Goal: Information Seeking & Learning: Learn about a topic

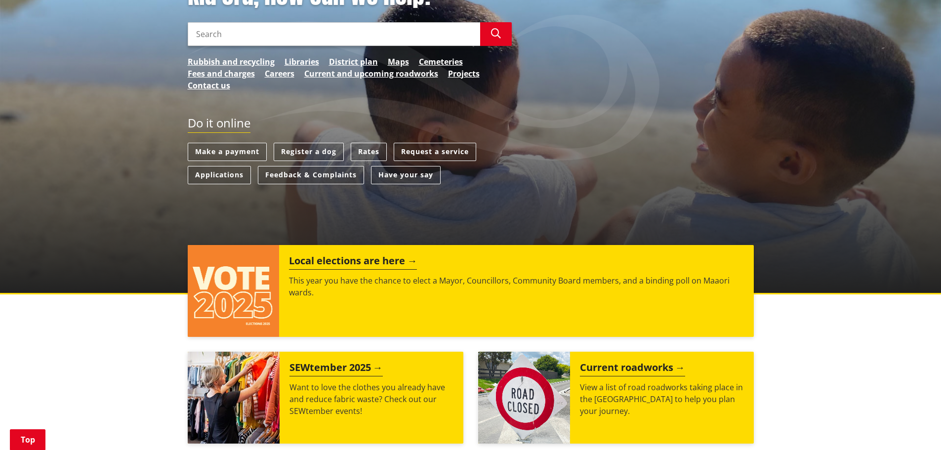
scroll to position [198, 0]
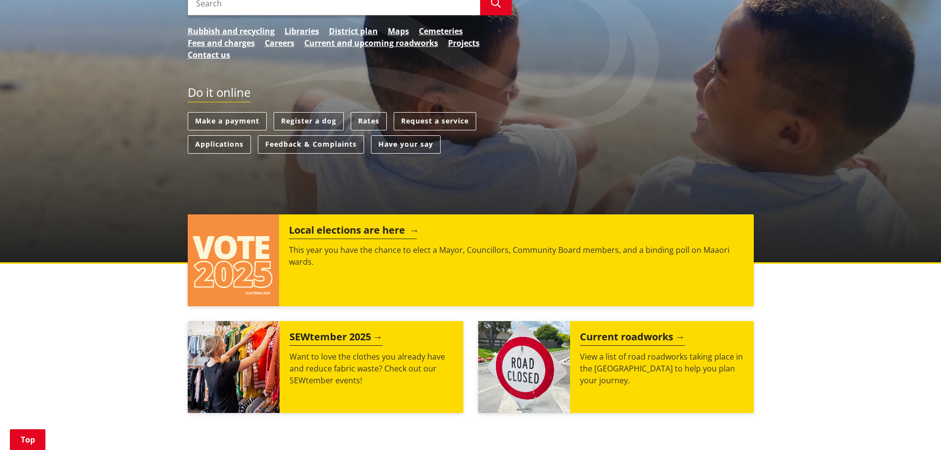
click at [343, 235] on h2 "Local elections are here" at bounding box center [353, 231] width 128 height 15
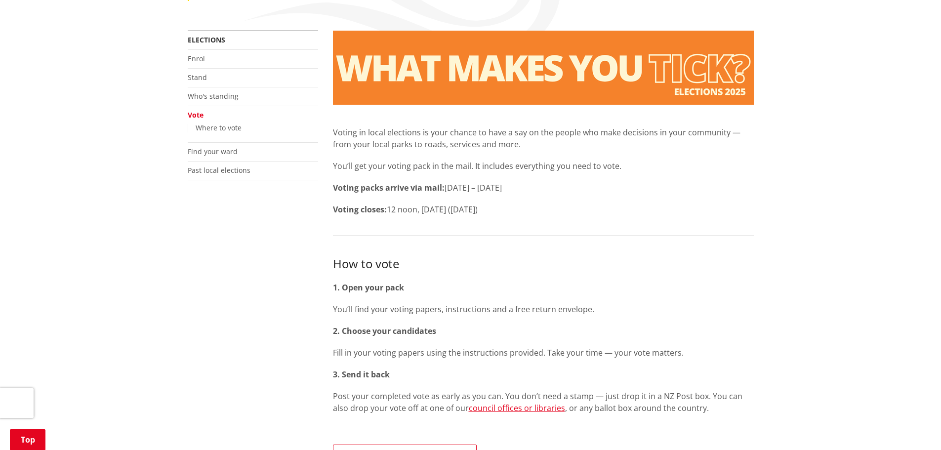
scroll to position [140, 0]
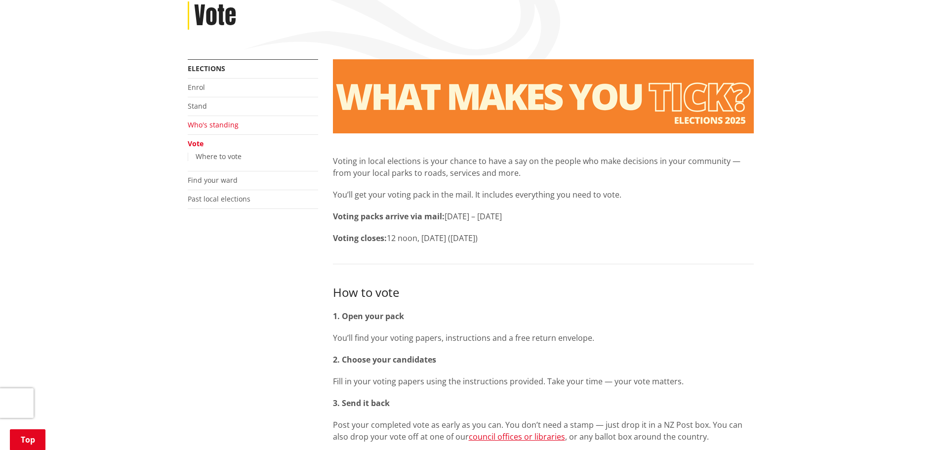
click at [226, 126] on link "Who's standing" at bounding box center [213, 124] width 51 height 9
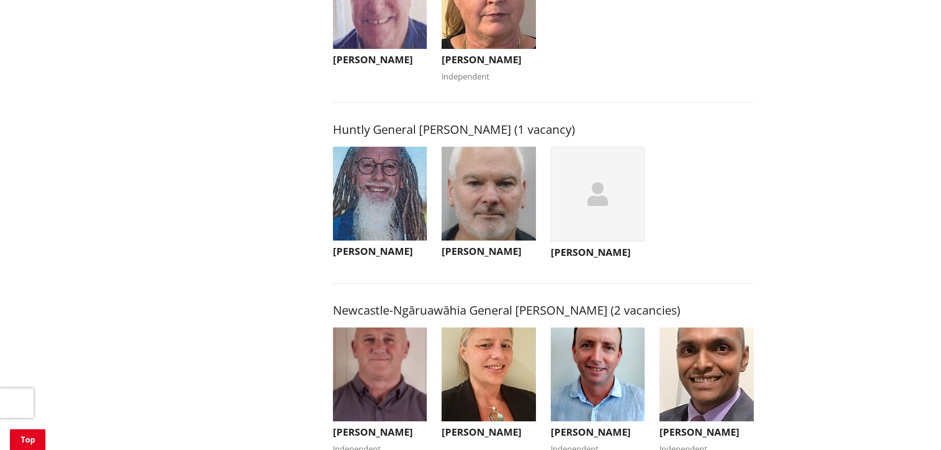
scroll to position [544, 0]
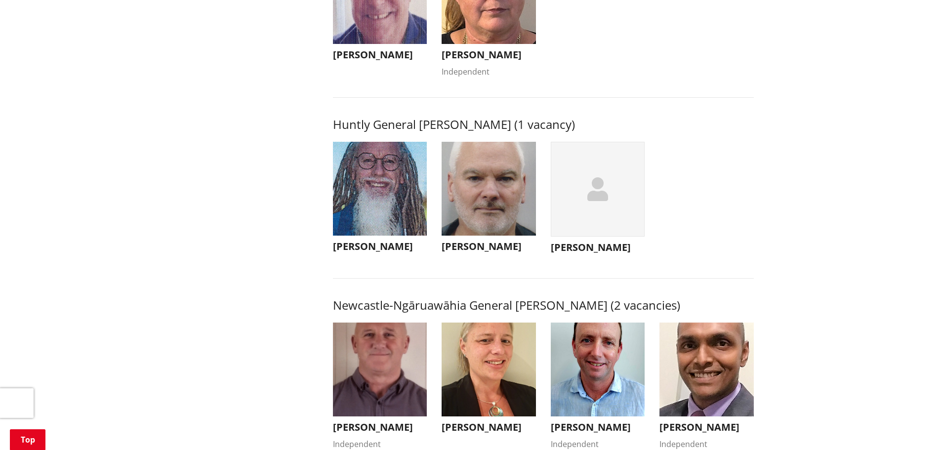
click at [390, 196] on img "button" at bounding box center [380, 189] width 94 height 94
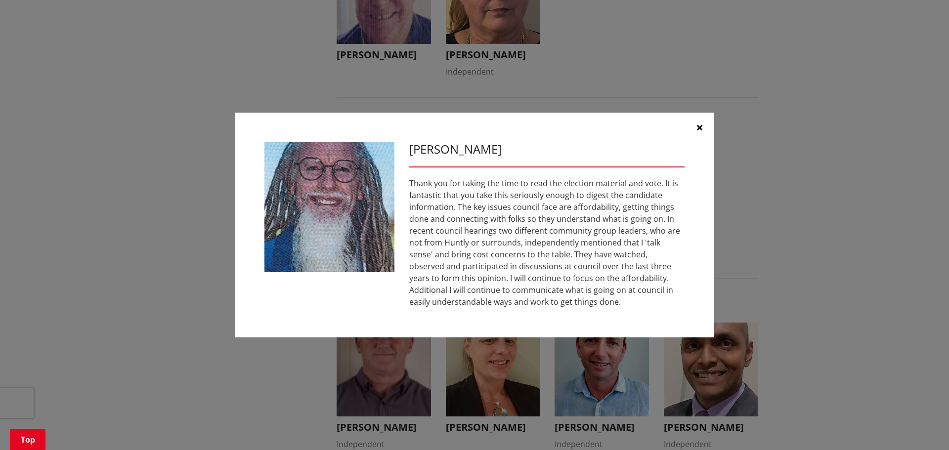
click at [698, 128] on icon "button" at bounding box center [699, 128] width 5 height 8
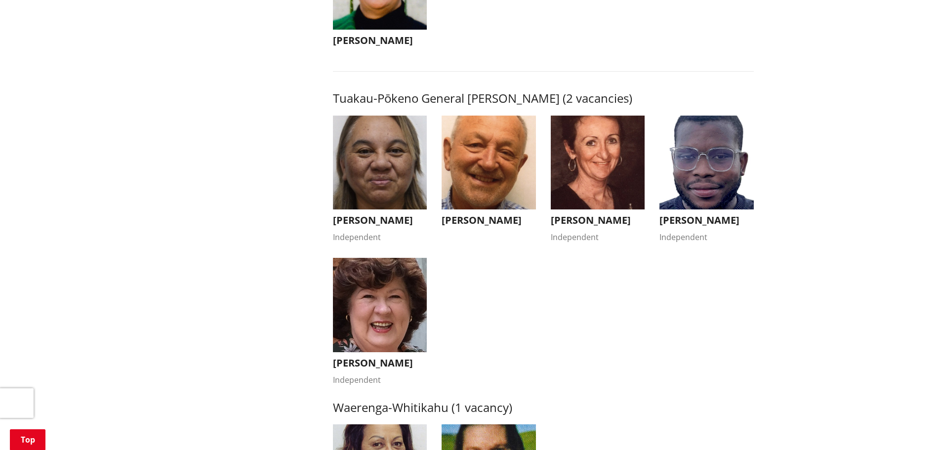
scroll to position [1680, 0]
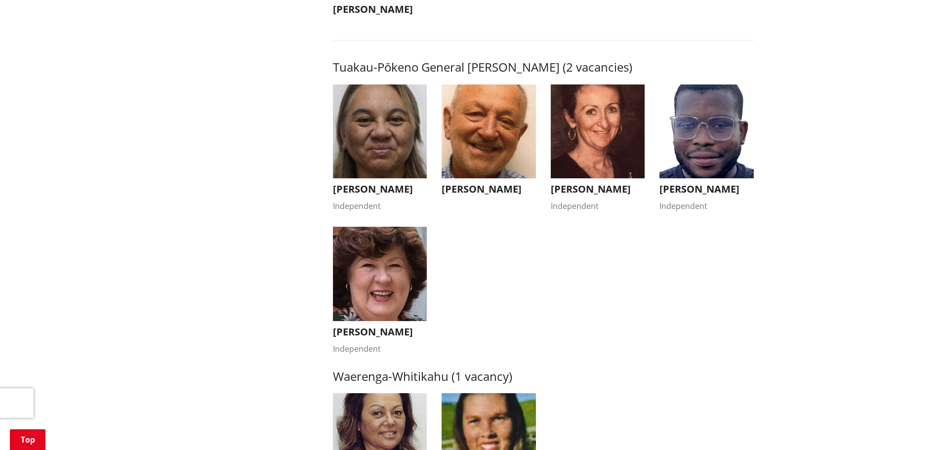
click at [405, 152] on img "button" at bounding box center [380, 132] width 94 height 94
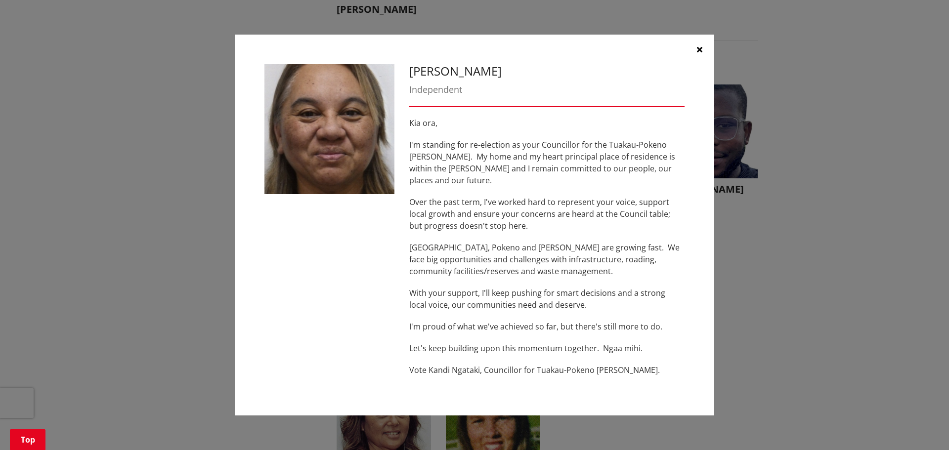
click at [703, 55] on button "button" at bounding box center [699, 50] width 30 height 30
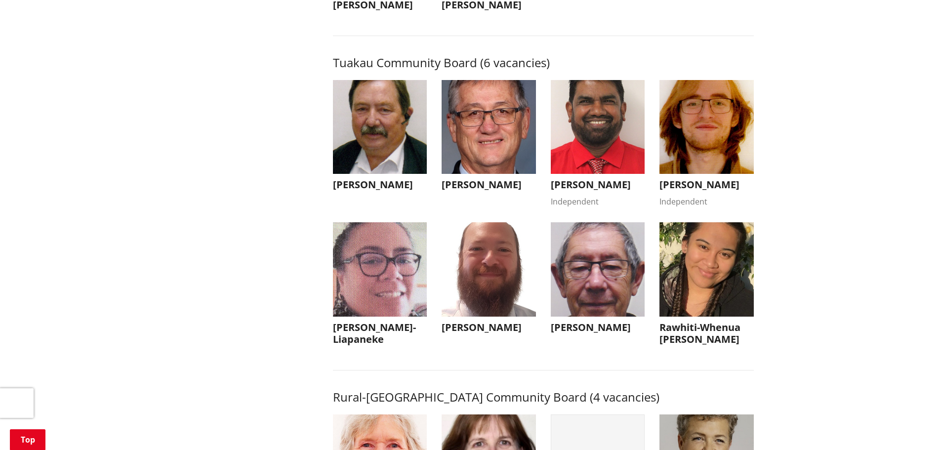
scroll to position [4250, 0]
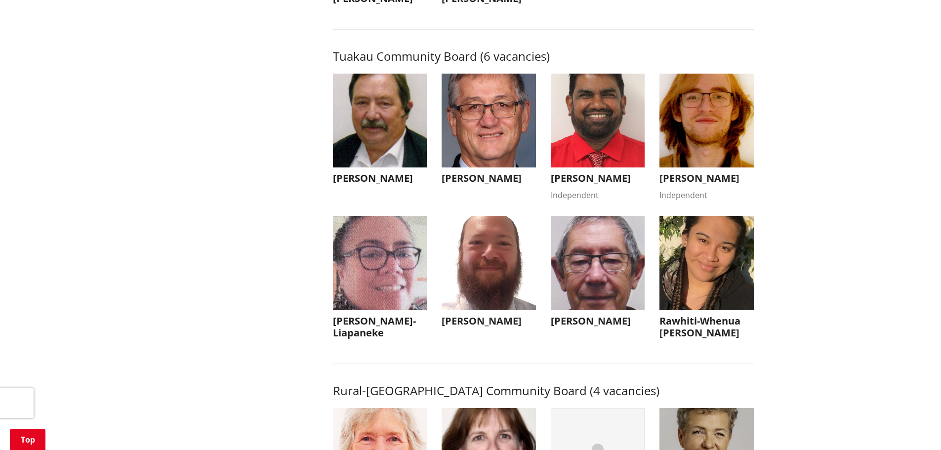
click at [608, 309] on img "button" at bounding box center [598, 263] width 94 height 94
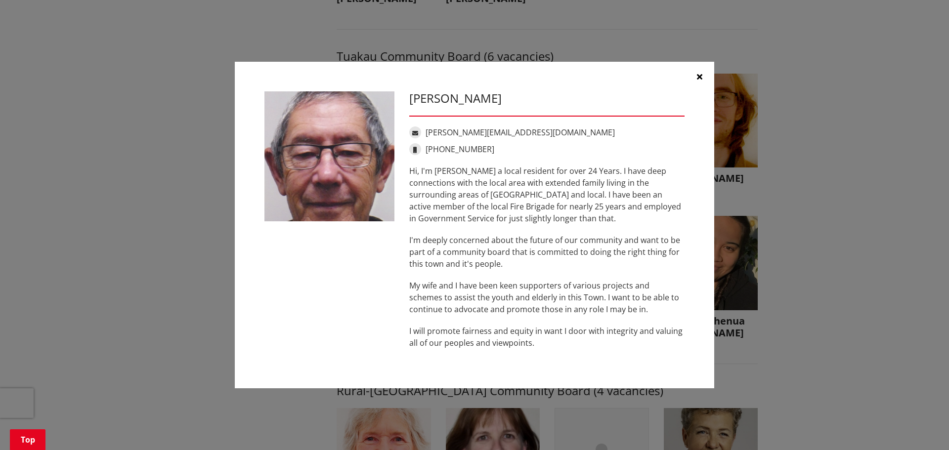
click at [695, 80] on button "button" at bounding box center [699, 77] width 30 height 30
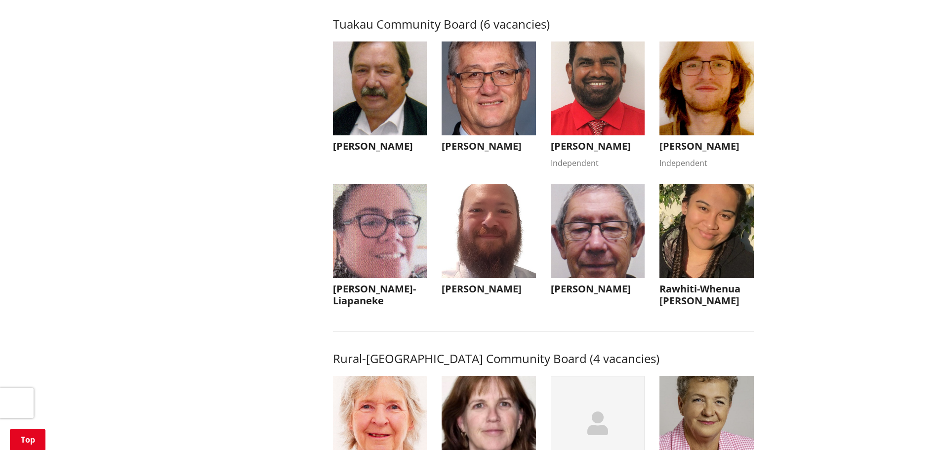
scroll to position [4300, 0]
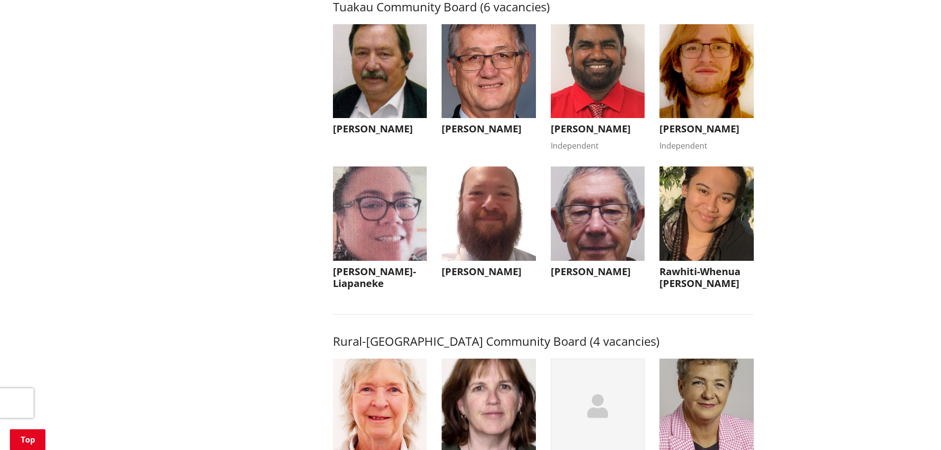
click at [466, 252] on img "button" at bounding box center [489, 214] width 94 height 94
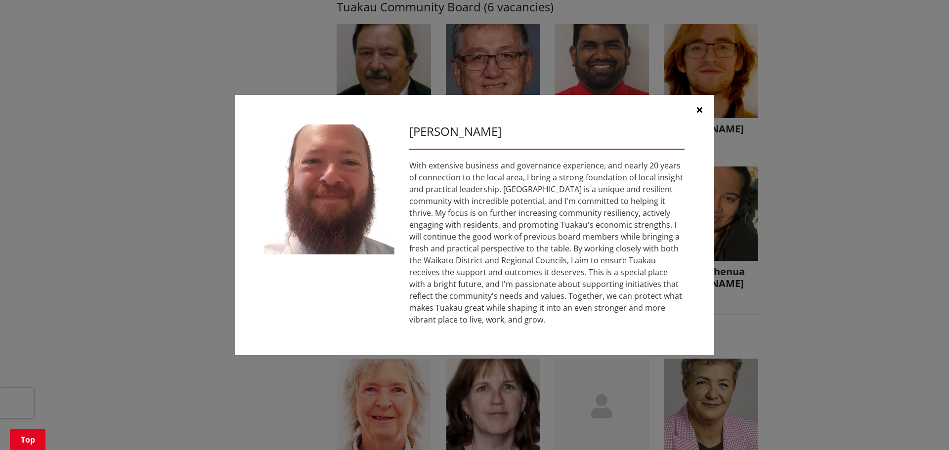
click at [701, 113] on icon "button" at bounding box center [699, 110] width 5 height 8
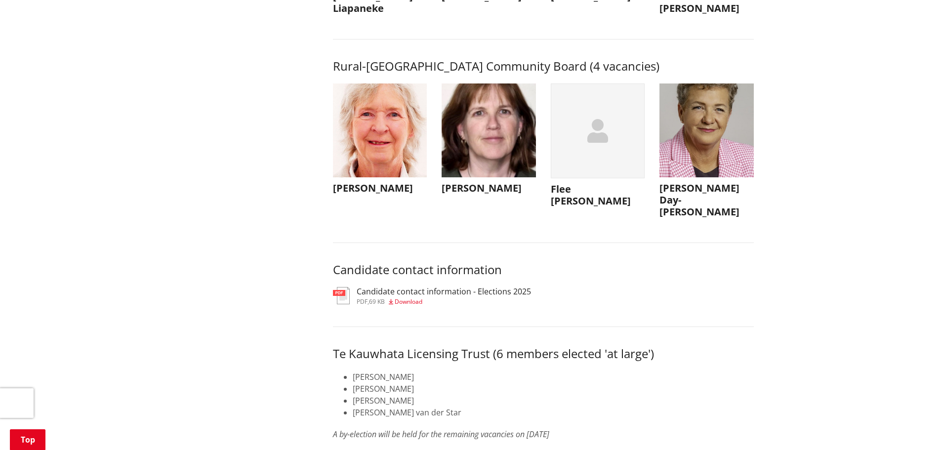
scroll to position [4596, 0]
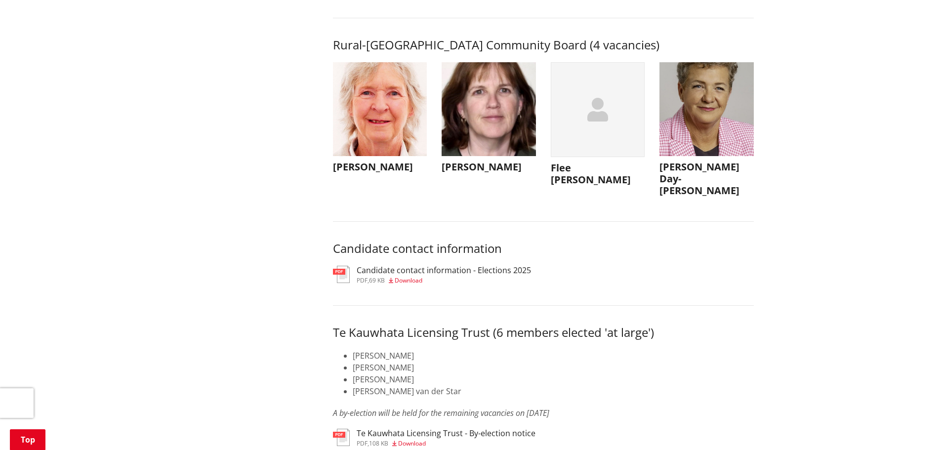
click at [406, 285] on span "Download" at bounding box center [409, 280] width 28 height 8
